Goal: Task Accomplishment & Management: Complete application form

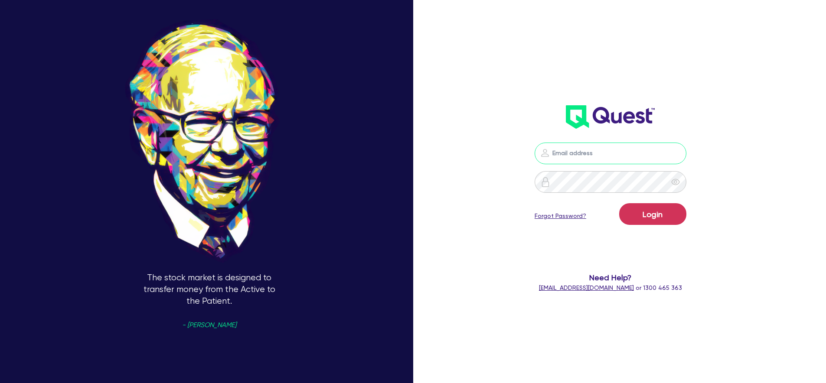
type input "[PERSON_NAME][EMAIL_ADDRESS][PERSON_NAME][DOMAIN_NAME]"
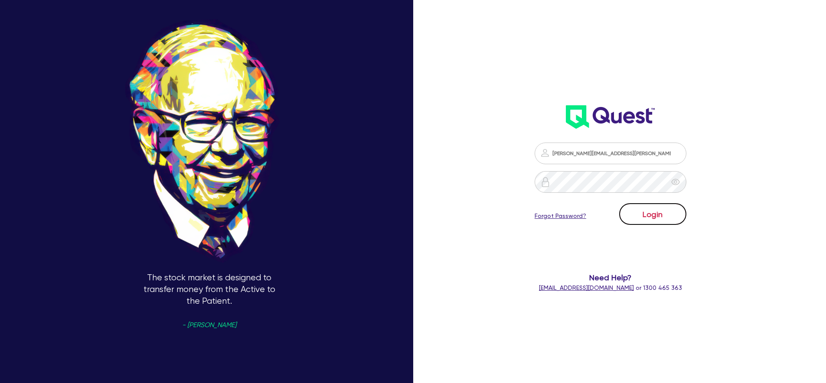
click at [648, 212] on button "Login" at bounding box center [652, 214] width 67 height 22
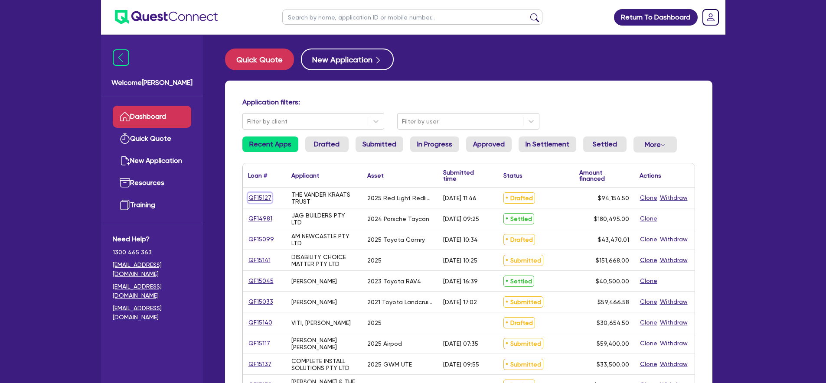
click at [264, 200] on link "QF15127" at bounding box center [260, 198] width 24 height 10
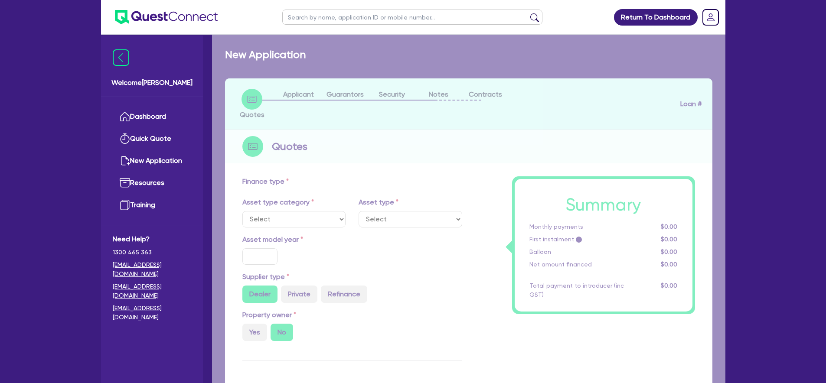
select select "SECONDARY_ASSETS"
type input "2025"
radio input "true"
type input "93,500"
type input "40"
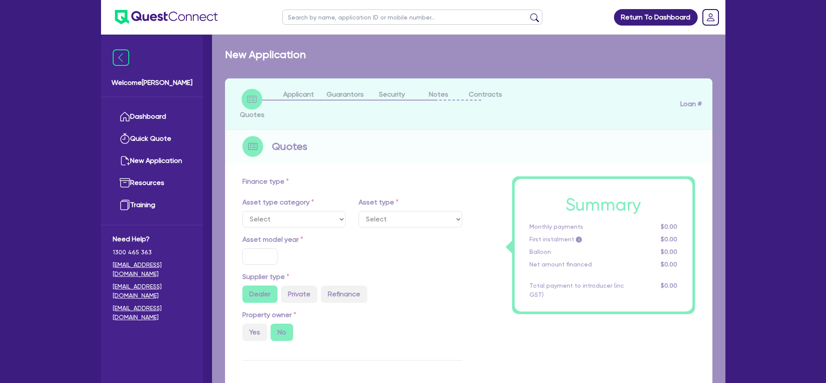
type input "37,400"
type input "3"
type input "2,824.64"
type input "6.45"
select select "MEDICAL_DENTAL_LABORATORY_EQUIPMENT"
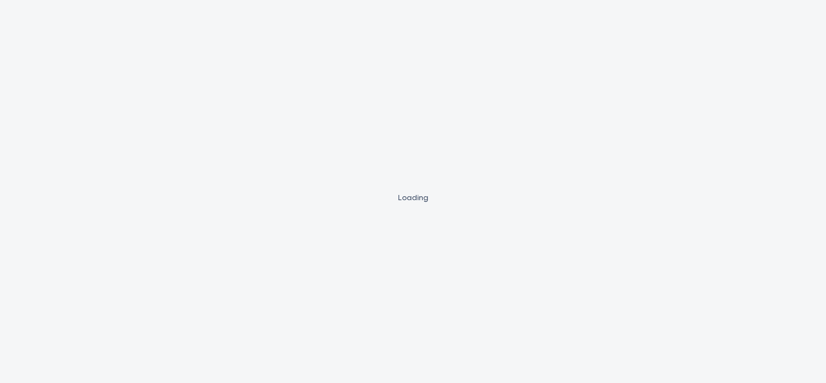
select select "CARS_AND_LIGHT_TRUCKS"
select select "PASSENGER_VEHICLES"
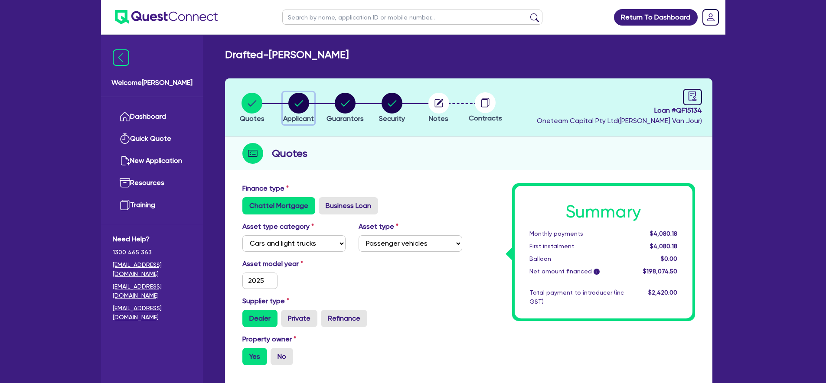
click at [301, 105] on circle "button" at bounding box center [298, 103] width 21 height 21
select select "SOLE_TRADER"
select select "BUILDING_CONSTRUCTION"
select select "TRADES_SERVICES_BUSINESSES_GOVERNMENT"
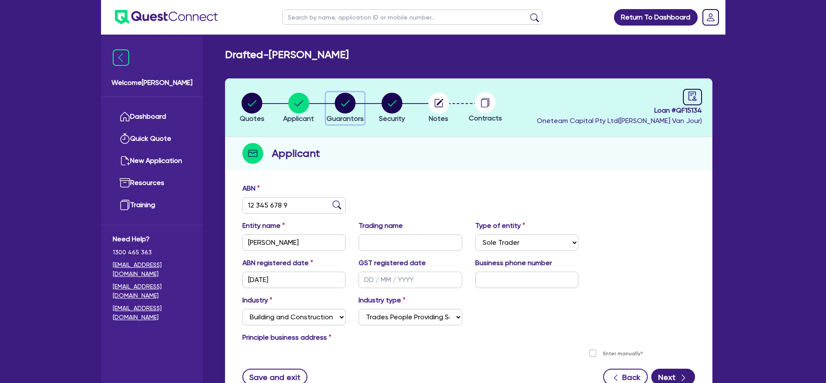
click at [336, 105] on circle "button" at bounding box center [345, 103] width 21 height 21
select select "MR"
select select "QLD"
select select "SINGLE"
select select "CASH"
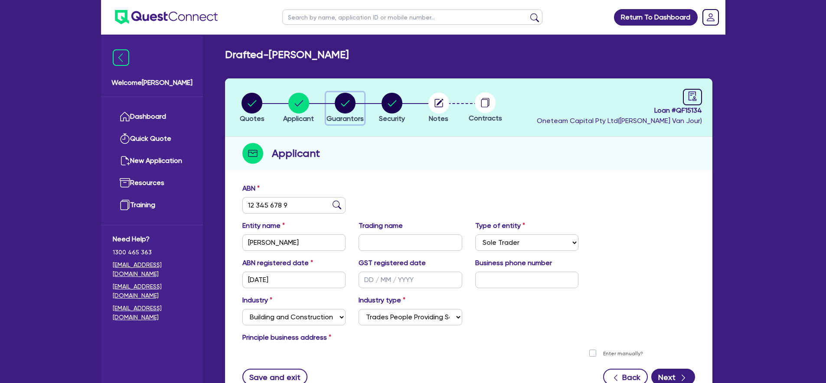
select select "VEHICLE_LOAN"
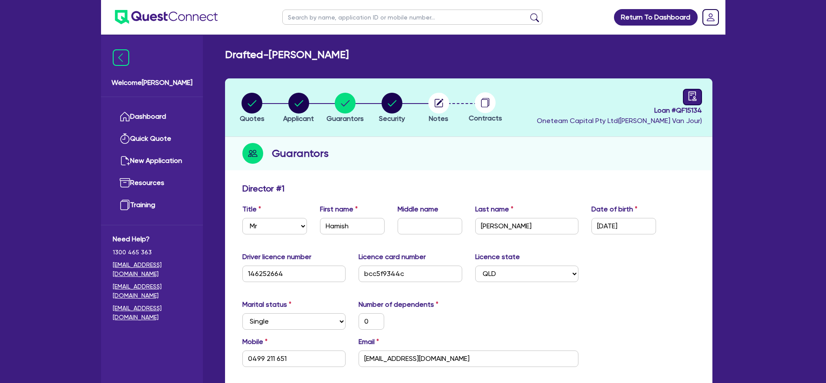
click at [690, 102] on link at bounding box center [692, 97] width 19 height 16
select select "DRAFTED_NEW"
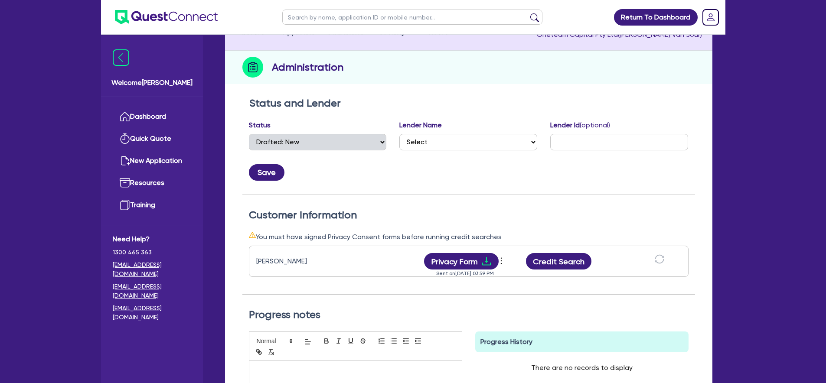
scroll to position [51, 0]
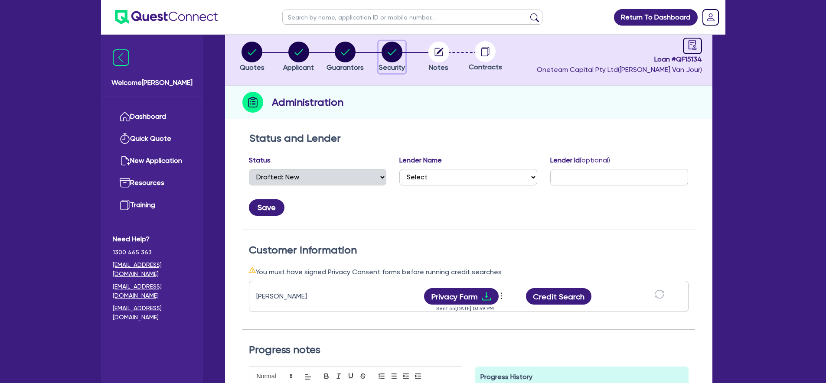
click at [387, 60] on circle "button" at bounding box center [391, 52] width 21 height 21
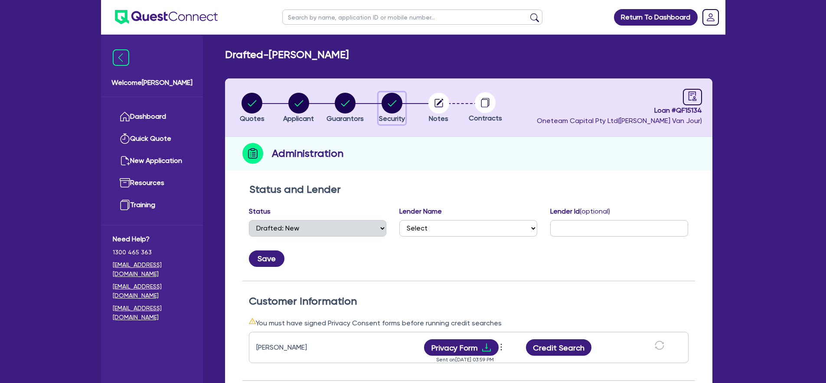
select select "CARS_AND_LIGHT_TRUCKS"
select select "PASSENGER_VEHICLES"
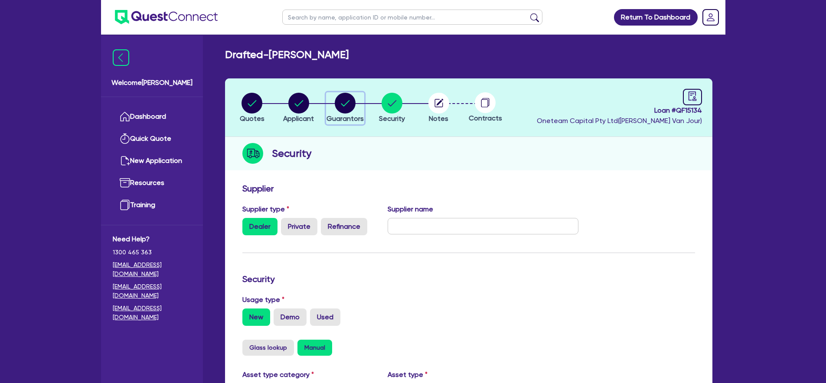
click at [345, 93] on circle "button" at bounding box center [345, 103] width 21 height 21
select select "MR"
select select "QLD"
select select "SINGLE"
select select "CASH"
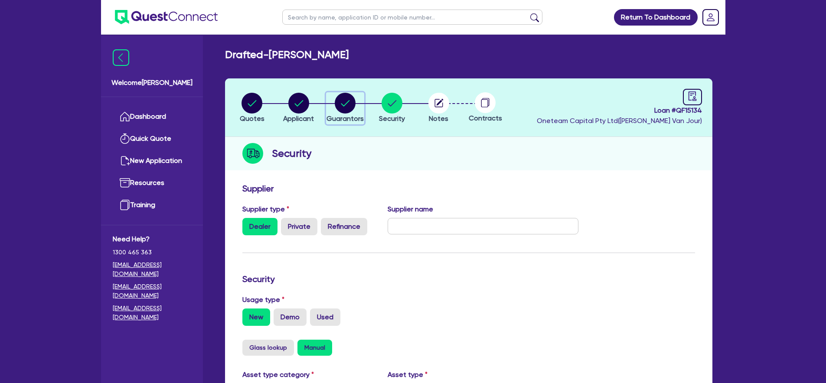
select select "VEHICLE_LOAN"
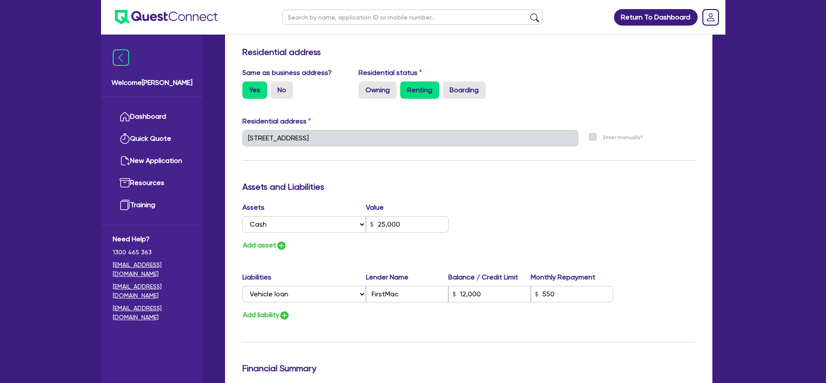
scroll to position [486, 0]
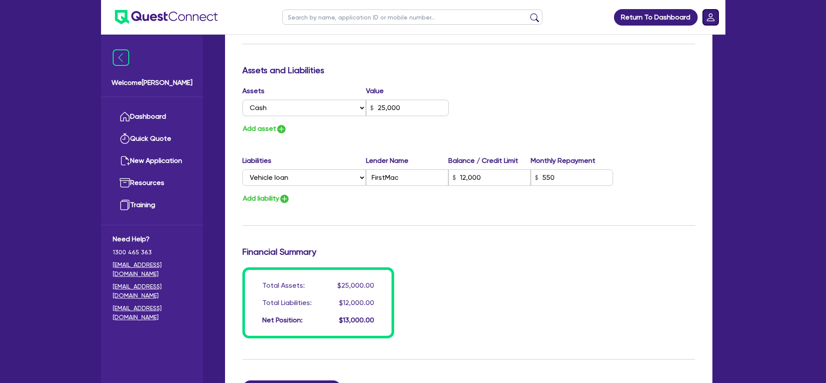
click at [707, 23] on rect "Dropdown toggle" at bounding box center [711, 18] width 16 height 16
click at [703, 52] on link "Logout" at bounding box center [685, 56] width 65 height 16
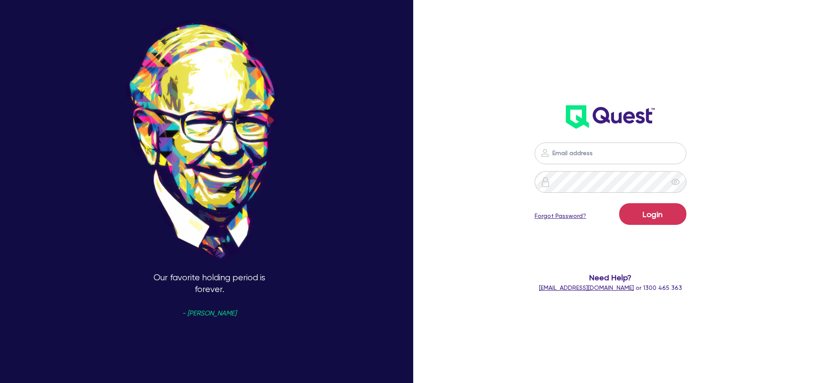
click at [602, 156] on input "email" at bounding box center [610, 154] width 152 height 22
type input "[PERSON_NAME][EMAIL_ADDRESS][PERSON_NAME][DOMAIN_NAME]"
drag, startPoint x: 638, startPoint y: 205, endPoint x: 632, endPoint y: 205, distance: 6.1
click at [638, 206] on button "Login" at bounding box center [652, 214] width 67 height 22
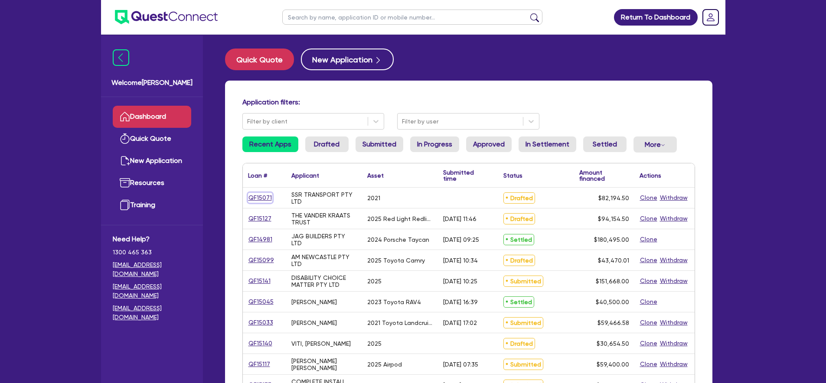
click at [257, 200] on link "QF15071" at bounding box center [260, 198] width 24 height 10
select select "CARS_AND_LIGHT_TRUCKS"
select select "PASSENGER_VEHICLES"
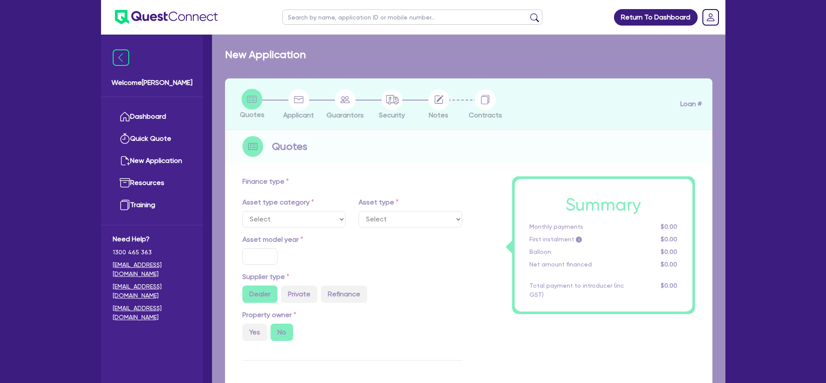
select select "CARS_AND_LIGHT_TRUCKS"
type input "2025"
radio input "true"
type input "220,000"
type input "25,000"
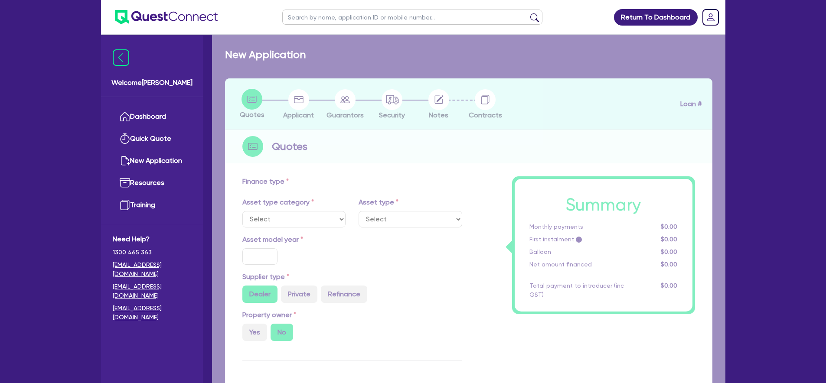
type input "8.99"
type input "2,200"
select select "PASSENGER_VEHICLES"
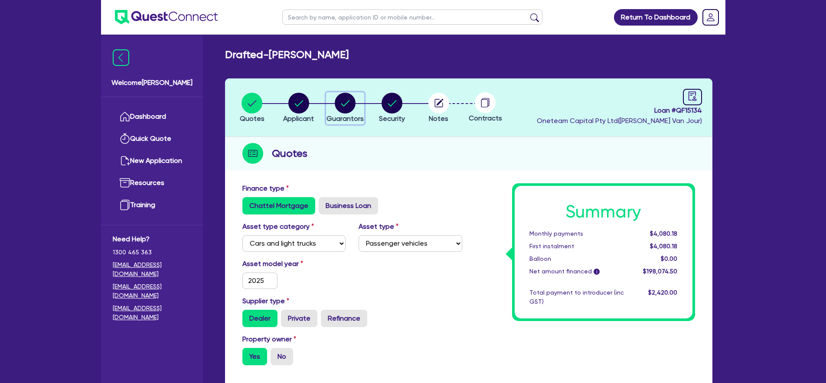
click at [351, 103] on circle "button" at bounding box center [345, 103] width 21 height 21
select select "MR"
select select "QLD"
select select "SINGLE"
select select "CASH"
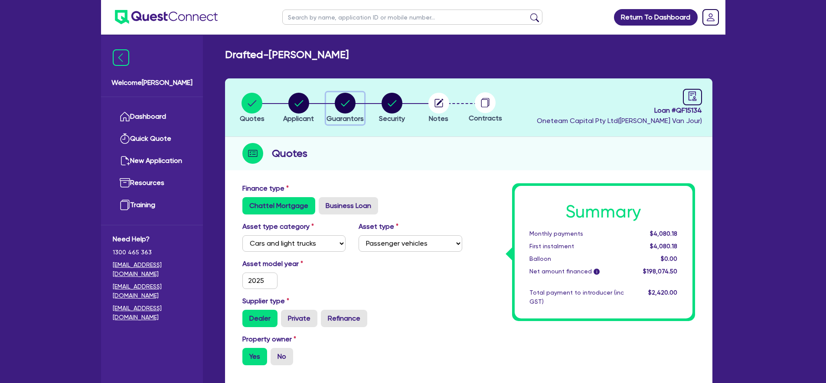
select select "VEHICLE_LOAN"
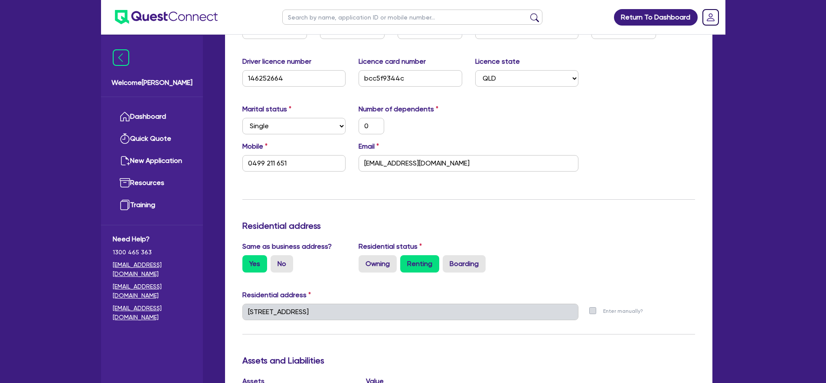
scroll to position [419, 0]
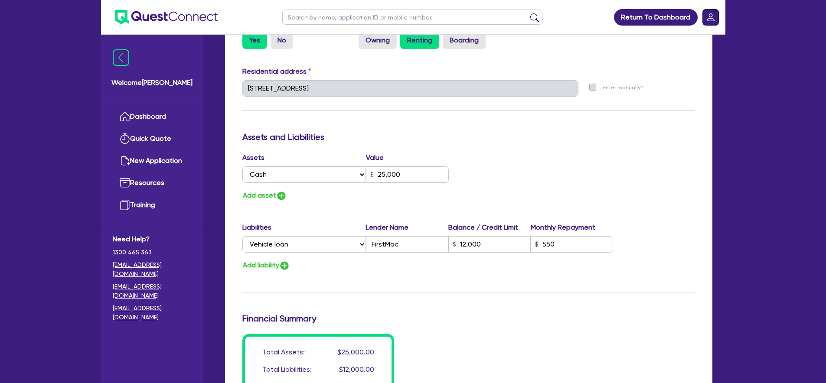
click at [713, 19] on icon "Dropdown toggle" at bounding box center [710, 17] width 8 height 8
click at [706, 55] on link "Logout" at bounding box center [685, 56] width 65 height 16
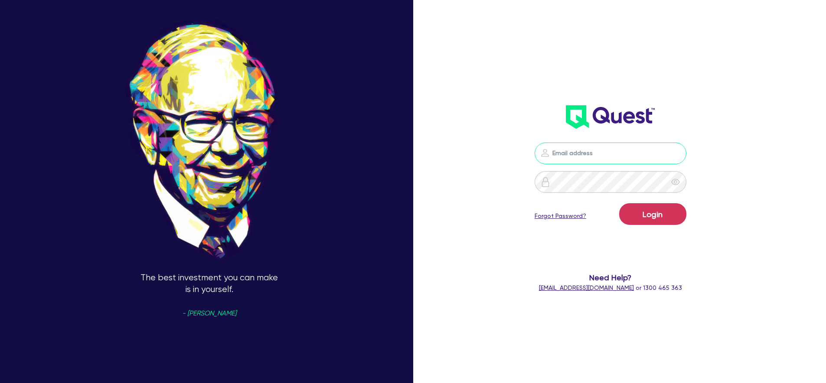
click at [603, 144] on input "email" at bounding box center [610, 154] width 152 height 22
click at [602, 147] on input "email" at bounding box center [610, 154] width 152 height 22
click at [595, 158] on input "email" at bounding box center [610, 154] width 152 height 22
type input "william.herman@quest.finance"
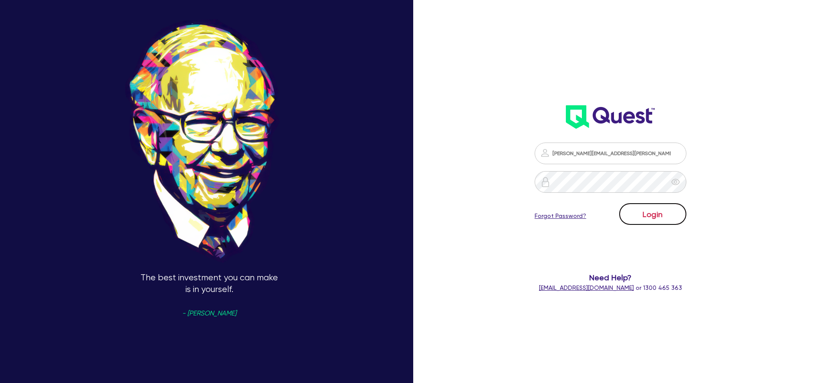
click at [641, 215] on button "Login" at bounding box center [652, 214] width 67 height 22
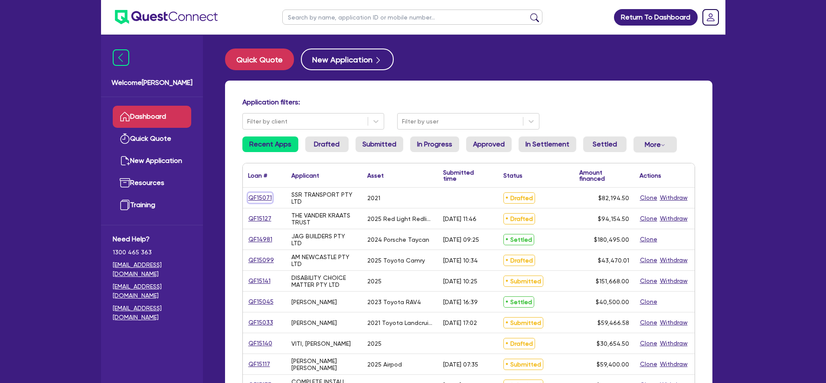
click at [266, 197] on link "QF15071" at bounding box center [260, 198] width 24 height 10
select select "CARS_AND_LIGHT_TRUCKS"
select select "PASSENGER_VEHICLES"
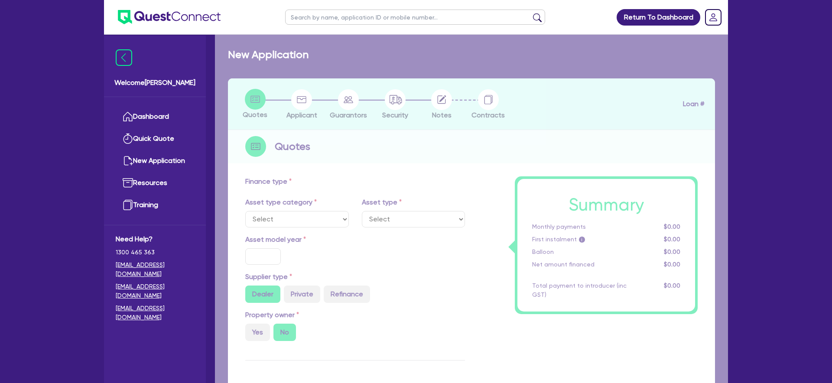
select select "CARS_AND_LIGHT_TRUCKS"
type input "2025"
radio input "true"
type input "220,000"
type input "25,000"
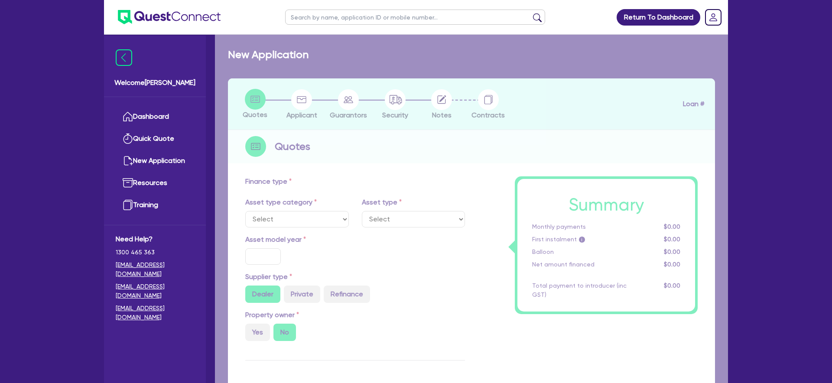
type input "8.99"
type input "2,200"
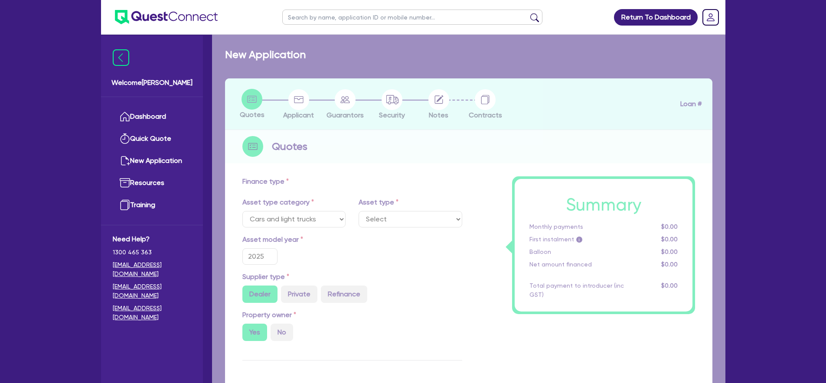
select select "PASSENGER_VEHICLES"
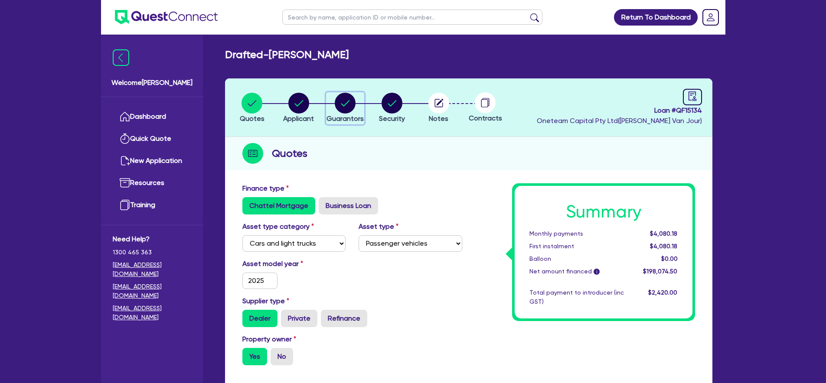
click at [342, 111] on circle "button" at bounding box center [345, 103] width 21 height 21
select select "MR"
select select "QLD"
select select "SINGLE"
select select "CASH"
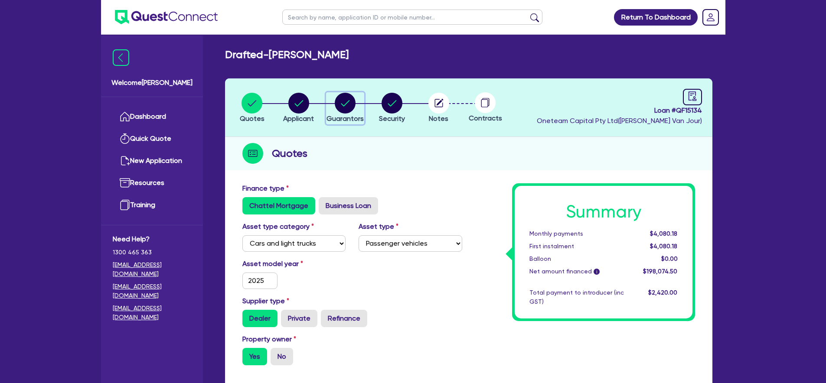
select select "VEHICLE_LOAN"
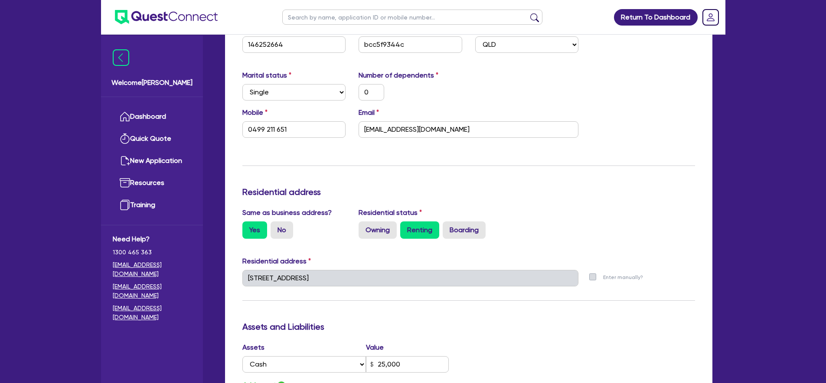
scroll to position [43, 0]
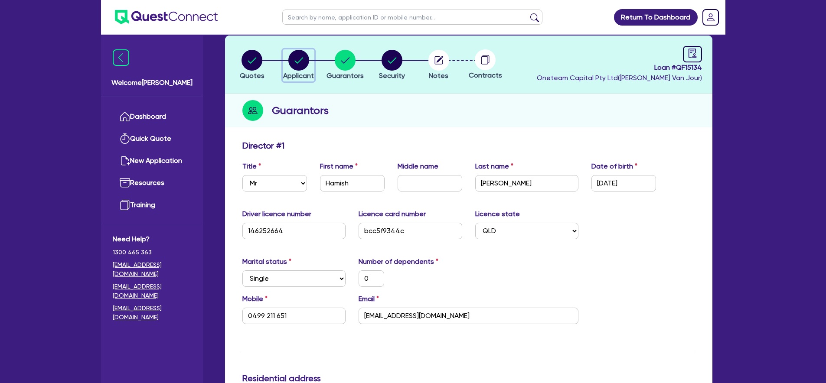
click at [310, 62] on div "button" at bounding box center [298, 60] width 31 height 21
select select "SOLE_TRADER"
select select "BUILDING_CONSTRUCTION"
select select "TRADES_SERVICES_BUSINESSES_GOVERNMENT"
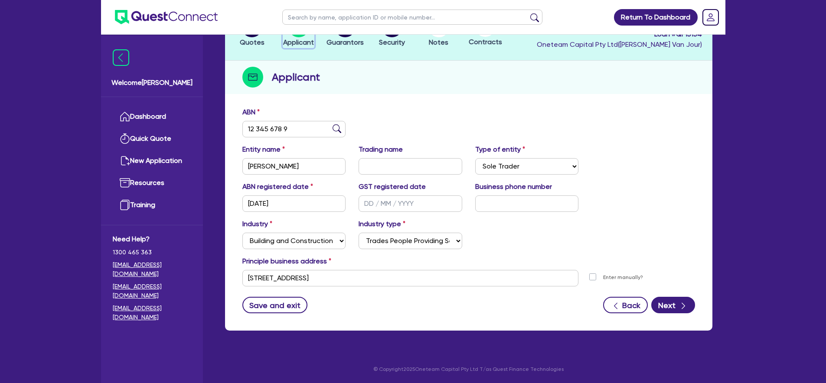
scroll to position [77, 0]
click at [404, 280] on input "[STREET_ADDRESS]" at bounding box center [410, 278] width 336 height 16
drag, startPoint x: 656, startPoint y: 129, endPoint x: 660, endPoint y: 116, distance: 13.5
click at [656, 127] on div "ABN 12 345 678 9" at bounding box center [468, 125] width 465 height 37
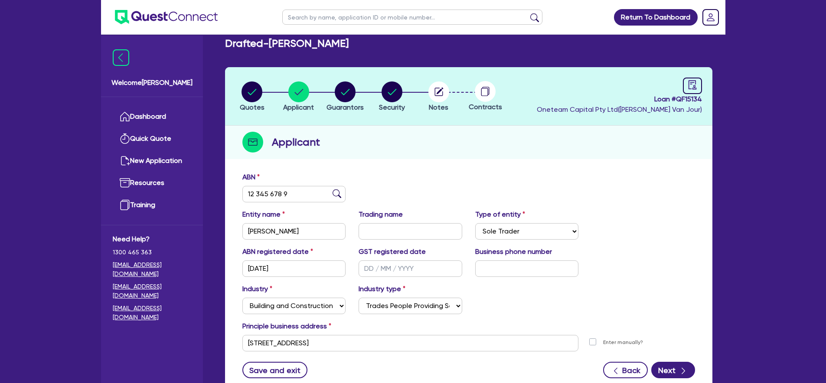
scroll to position [0, 0]
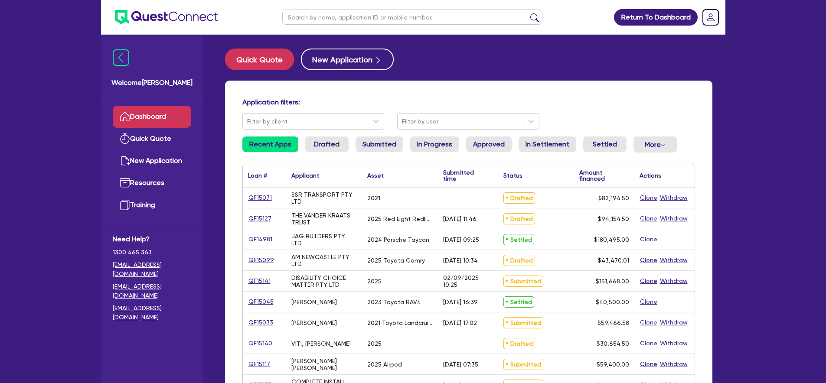
click at [360, 23] on input "text" at bounding box center [412, 17] width 260 height 15
paste input "PROPERTY NAME OR STREET NAME MUST BE ENTERED Please contact [DEMOGRAPHIC_DATA] …"
type input "PROPERTY NAME OR STREET NAME MUST BE ENTERED Please contact [DEMOGRAPHIC_DATA] …"
type input "15134"
click at [527, 13] on button "submit" at bounding box center [534, 19] width 14 height 12
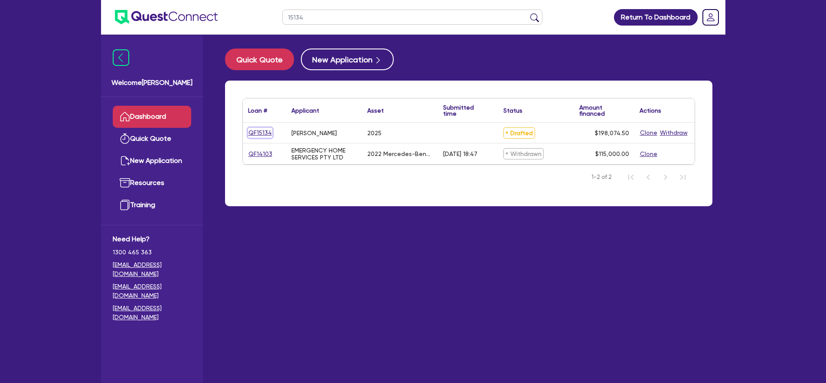
click at [257, 133] on link "QF15134" at bounding box center [260, 133] width 24 height 10
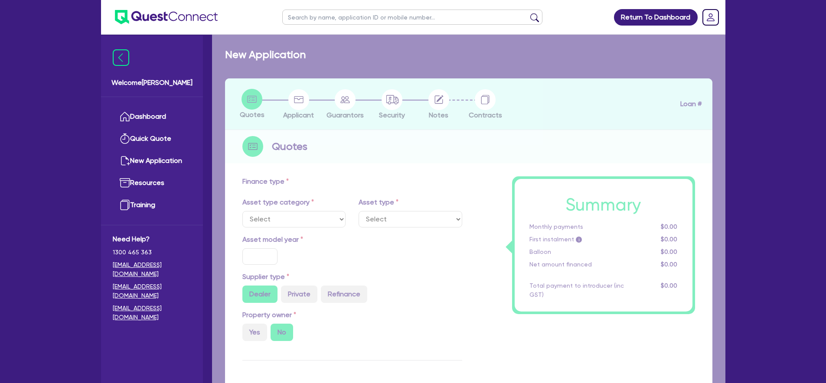
select select "CARS_AND_LIGHT_TRUCKS"
type input "2025"
radio input "true"
type input "220,000"
type input "25,000"
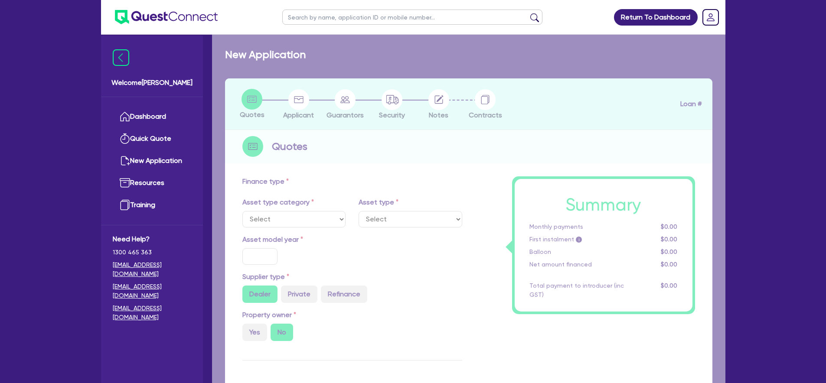
type input "8.99"
type input "2,200"
select select "PASSENGER_VEHICLES"
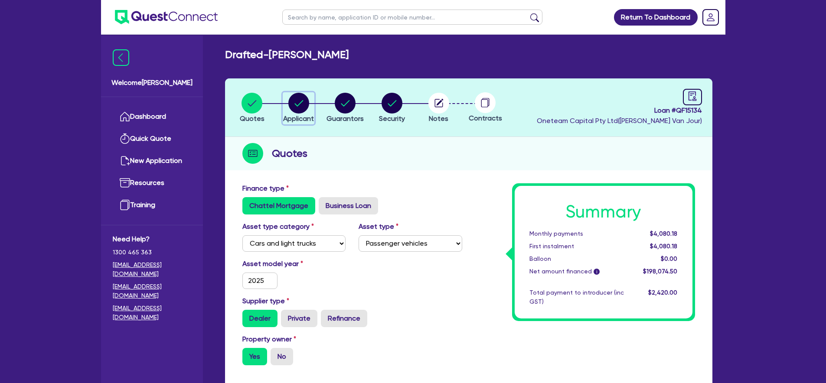
click at [304, 108] on circle "button" at bounding box center [298, 103] width 21 height 21
select select "SOLE_TRADER"
select select "BUILDING_CONSTRUCTION"
select select "TRADES_SERVICES_BUSINESSES_GOVERNMENT"
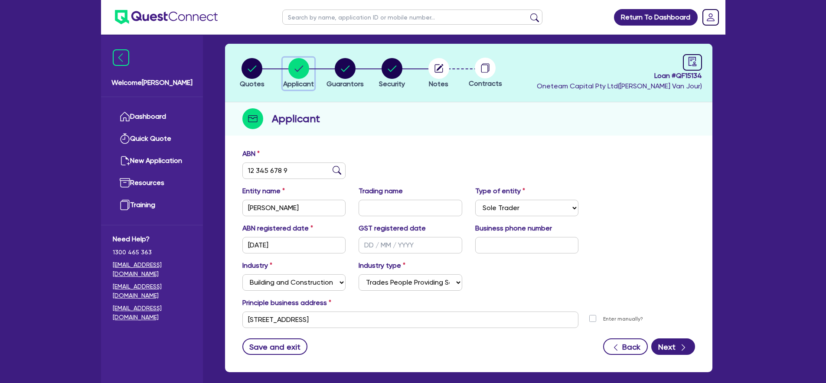
scroll to position [77, 0]
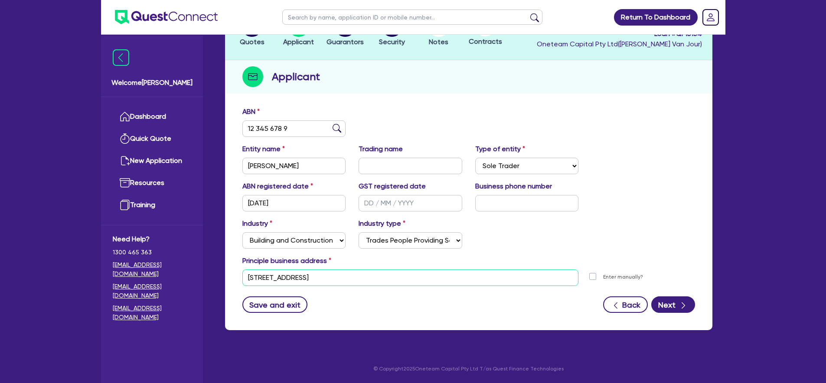
click at [399, 281] on input "88 Esplanade Surfers Paradise QLD 4217" at bounding box center [410, 278] width 336 height 16
click at [722, 162] on div "Drafted - Hamish Macpherson Quotes Applicant Guarantors Security Notes Contract…" at bounding box center [468, 156] width 513 height 369
click at [173, 116] on link "Dashboard" at bounding box center [152, 117] width 78 height 22
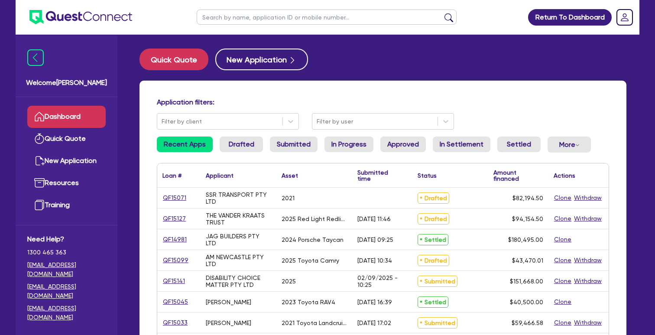
click at [265, 19] on input "text" at bounding box center [327, 17] width 260 height 15
type input "e"
type input "15134"
click at [442, 13] on button "submit" at bounding box center [449, 19] width 14 height 12
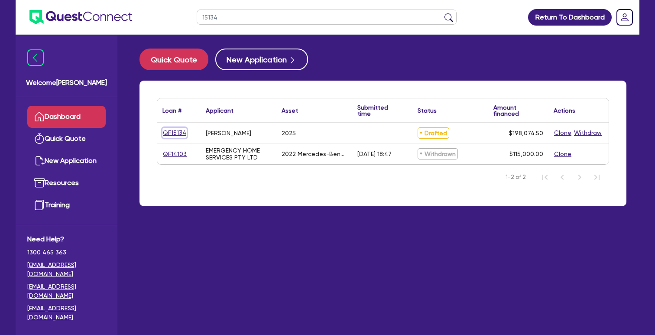
click at [177, 134] on link "QF15134" at bounding box center [175, 133] width 24 height 10
select select "CARS_AND_LIGHT_TRUCKS"
select select "PASSENGER_VEHICLES"
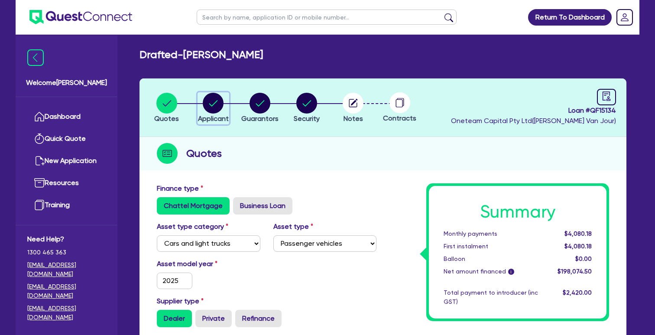
click at [216, 109] on circle "button" at bounding box center [213, 103] width 21 height 21
select select "SOLE_TRADER"
select select "BUILDING_CONSTRUCTION"
select select "TRADES_SERVICES_BUSINESSES_GOVERNMENT"
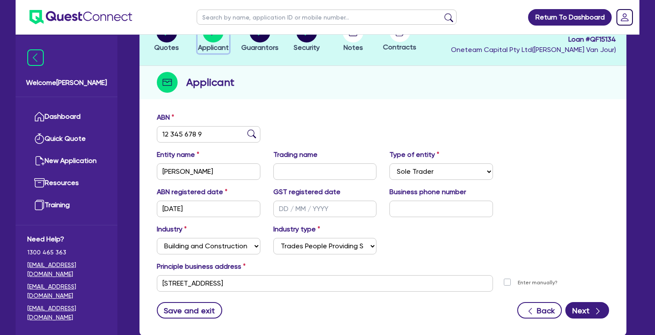
scroll to position [124, 0]
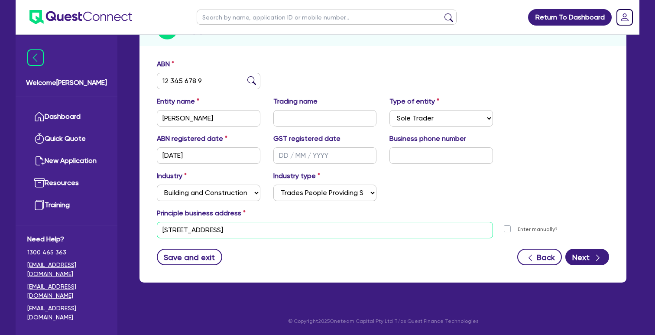
click at [189, 232] on input "88 Esplanade Surfers Paradise QLD 4217" at bounding box center [325, 230] width 336 height 16
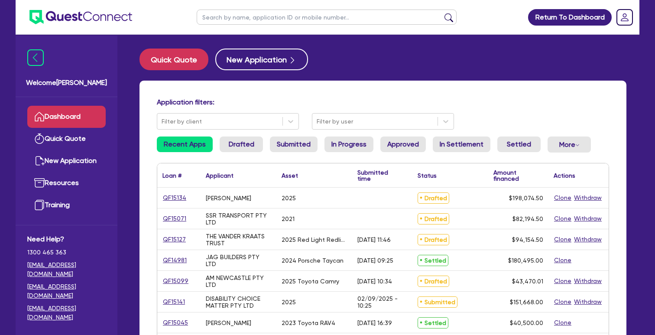
click at [299, 24] on ul at bounding box center [326, 17] width 277 height 34
click at [299, 24] on input "text" at bounding box center [327, 17] width 260 height 15
type input "15354"
click at [442, 13] on button "submit" at bounding box center [449, 19] width 14 height 12
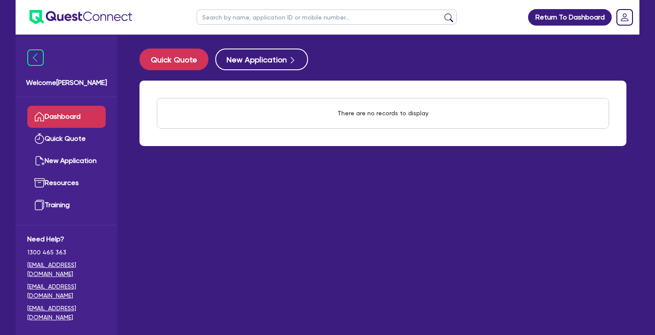
click at [88, 111] on link "Dashboard" at bounding box center [66, 117] width 78 height 22
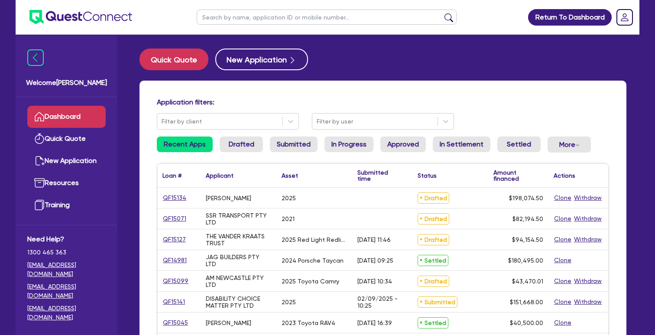
click at [269, 21] on input "text" at bounding box center [327, 17] width 260 height 15
click at [442, 13] on button "submit" at bounding box center [449, 19] width 14 height 12
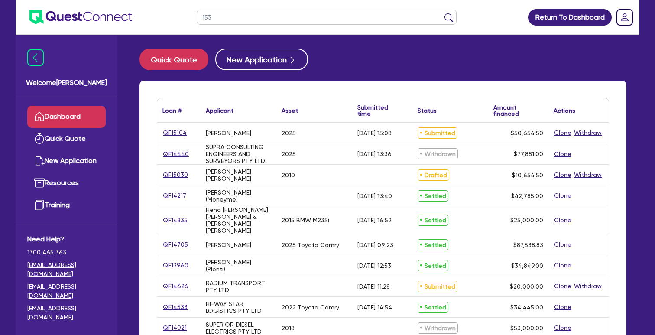
click at [287, 13] on input "153" at bounding box center [327, 17] width 260 height 15
type input "15354"
click at [442, 13] on button "submit" at bounding box center [449, 19] width 14 height 12
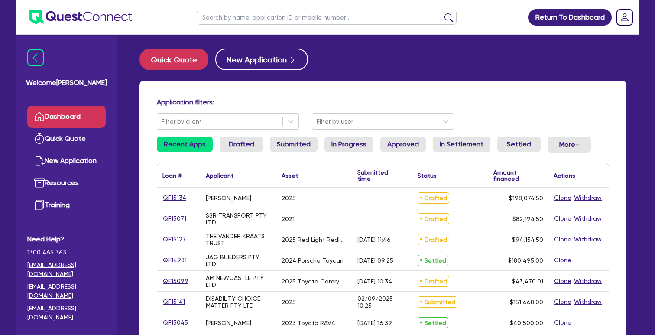
click at [370, 22] on input "text" at bounding box center [327, 17] width 260 height 15
type input "15134"
click at [442, 13] on button "submit" at bounding box center [449, 19] width 14 height 12
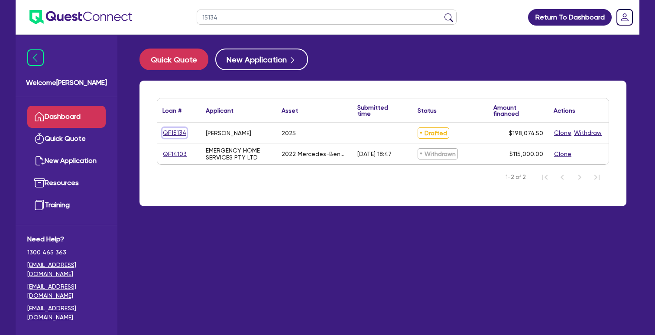
click at [182, 133] on link "QF15134" at bounding box center [175, 133] width 24 height 10
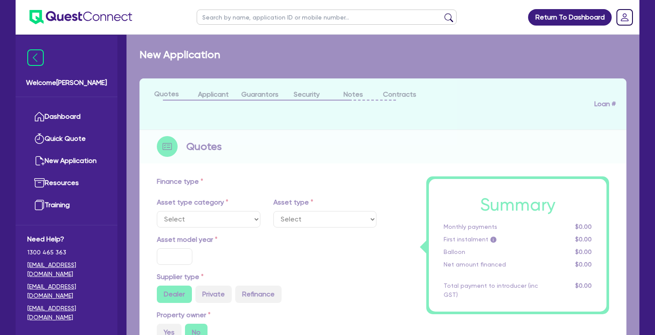
select select "CARS_AND_LIGHT_TRUCKS"
type input "2025"
radio input "true"
type input "220,000"
type input "25,000"
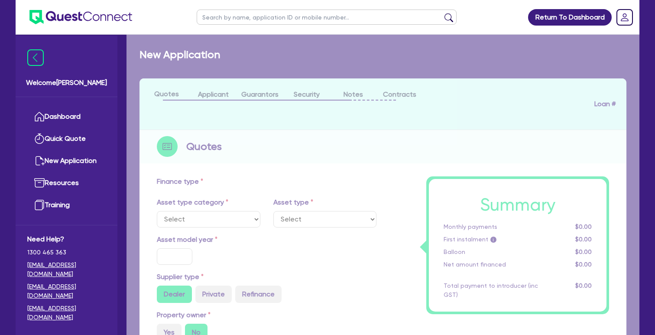
type input "8.99"
type input "2,200"
select select "PASSENGER_VEHICLES"
